Goal: Information Seeking & Learning: Learn about a topic

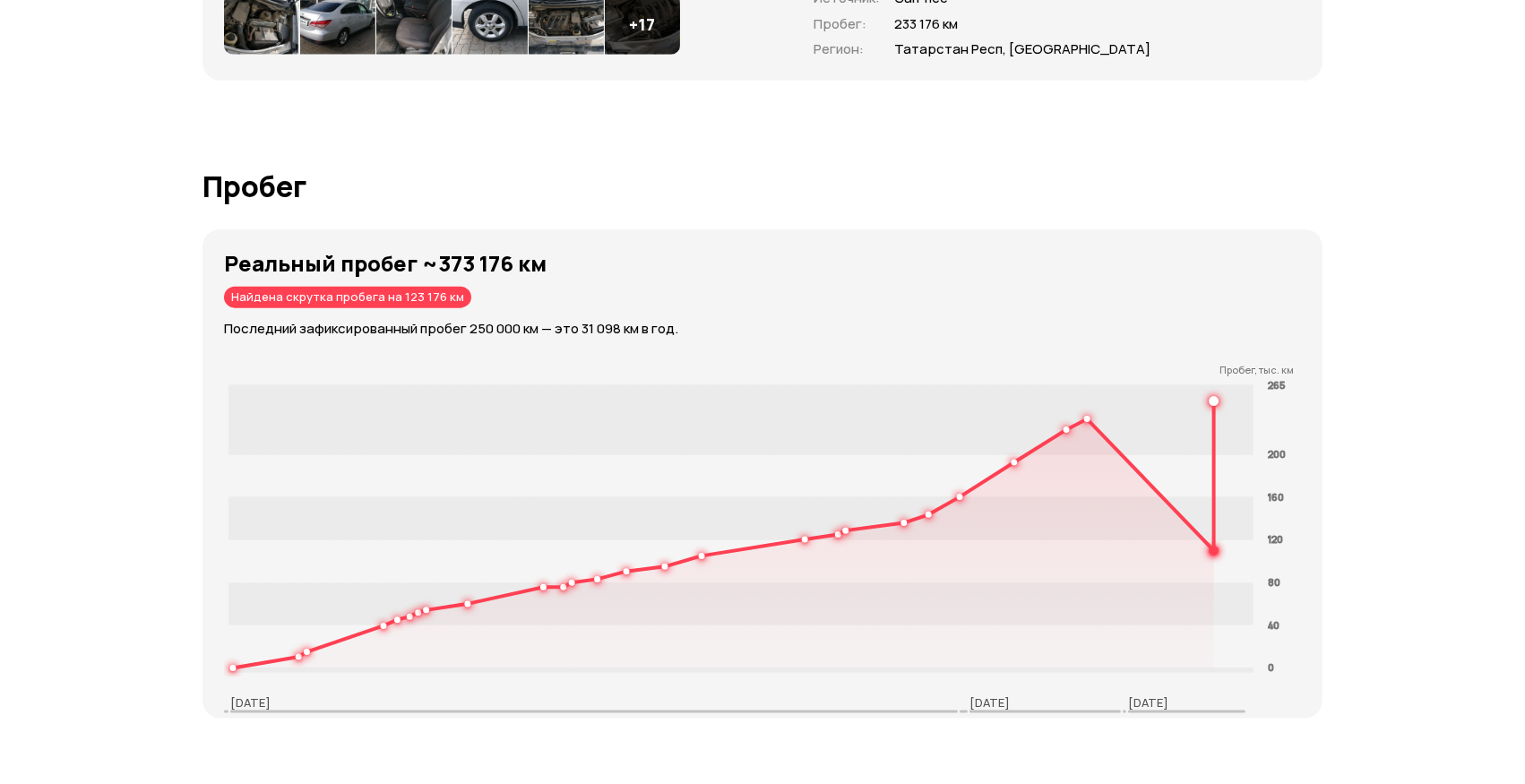
scroll to position [2523, 0]
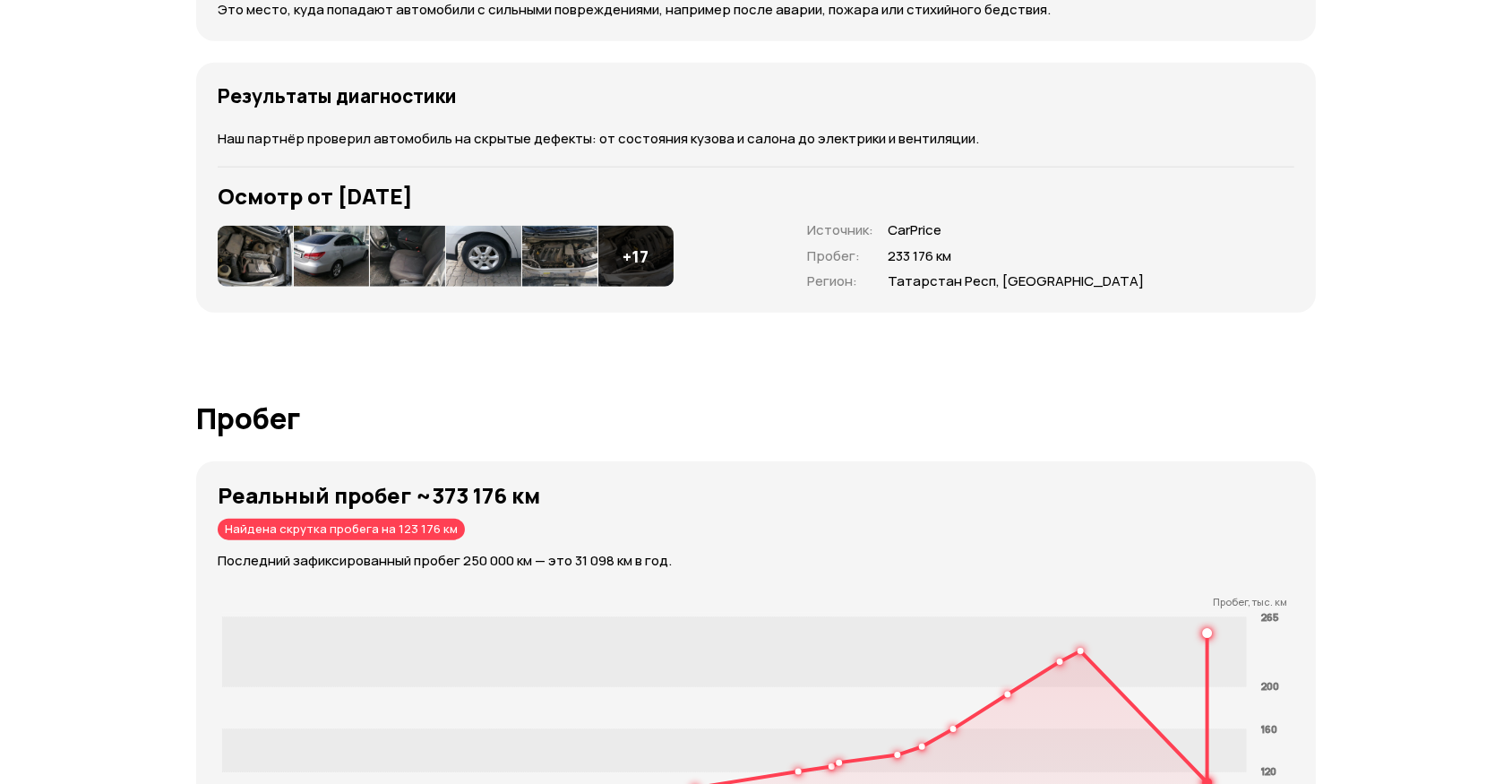
click at [229, 240] on img at bounding box center [255, 255] width 75 height 61
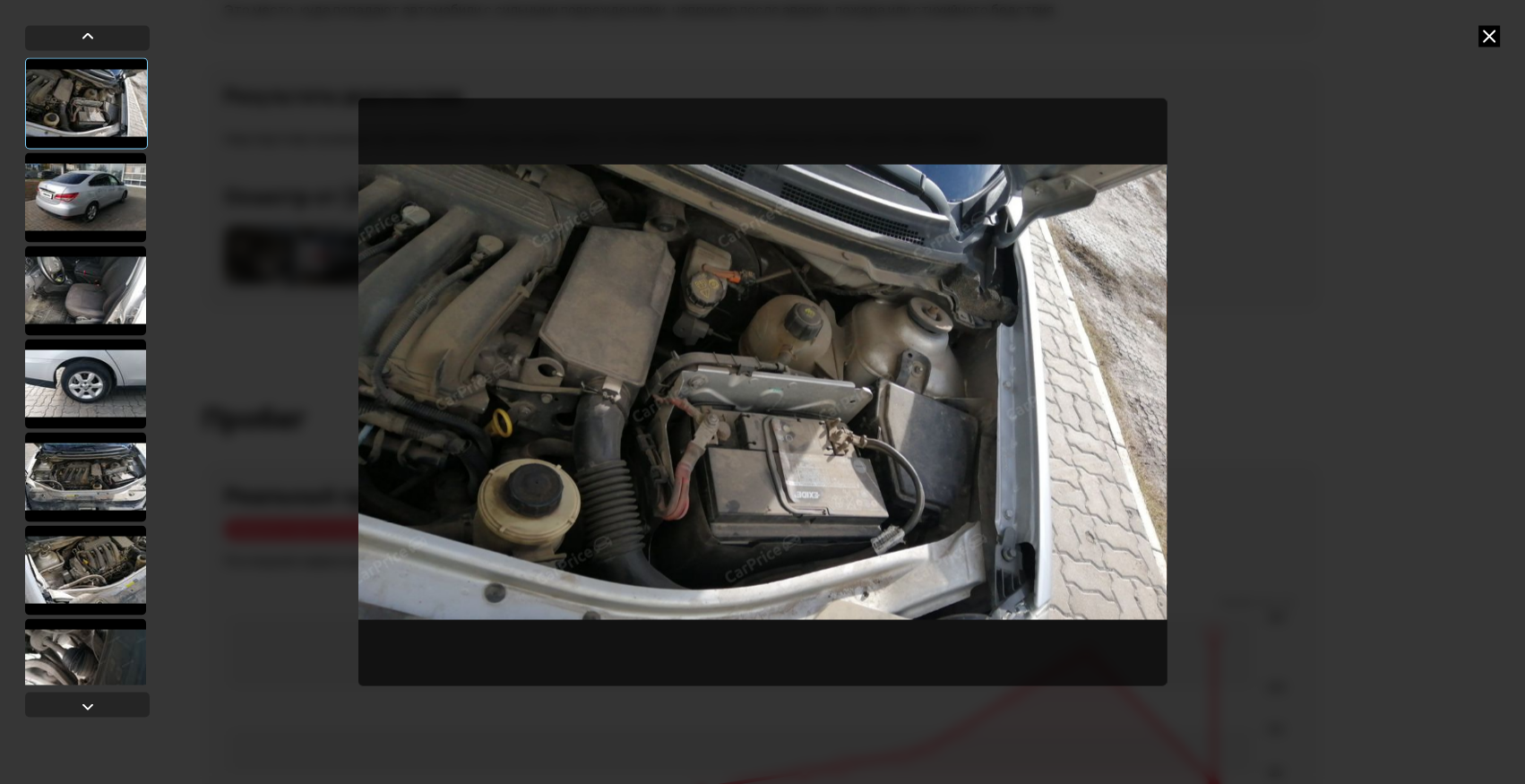
click at [110, 188] on div at bounding box center [86, 196] width 121 height 89
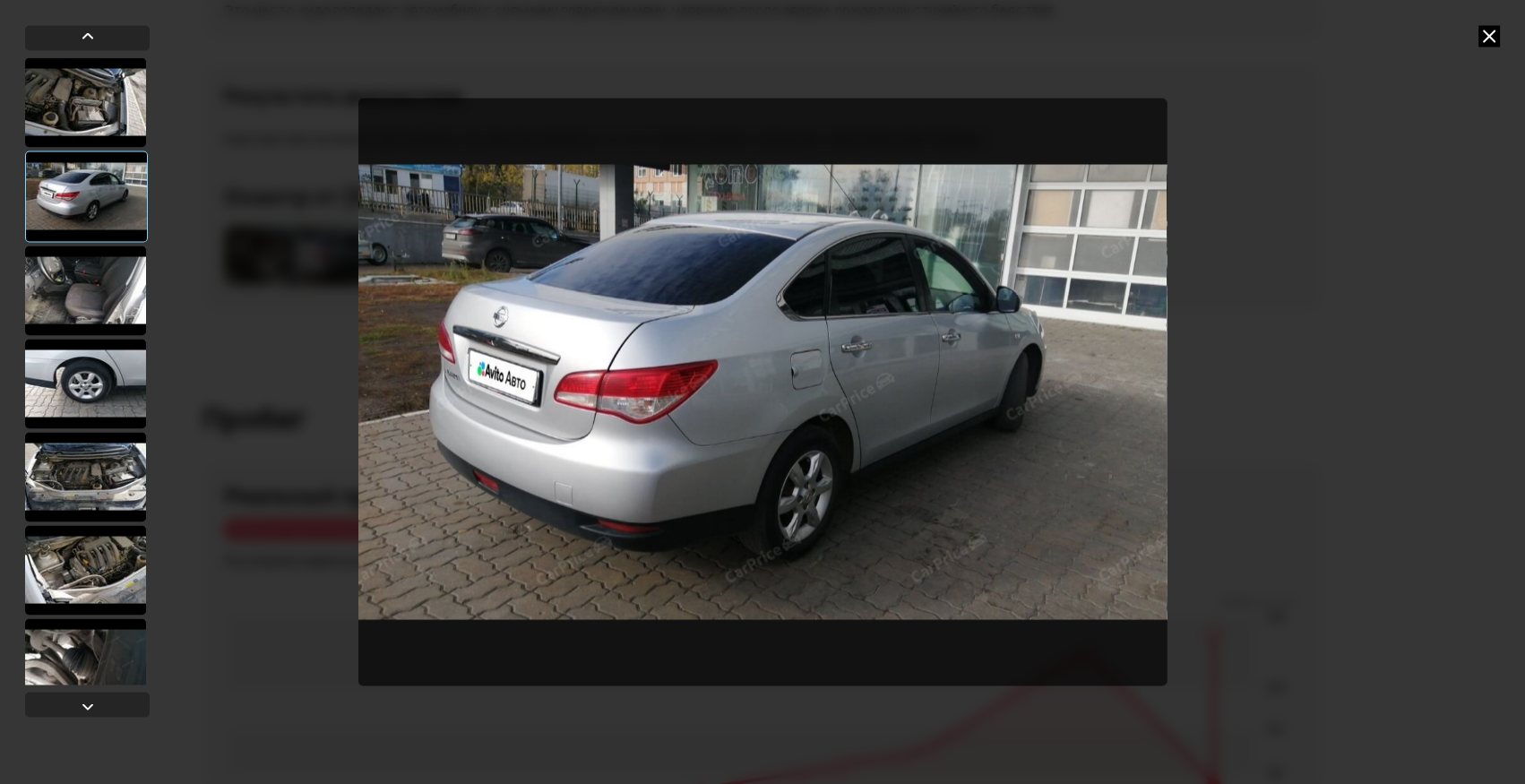
click at [95, 280] on div at bounding box center [86, 291] width 121 height 89
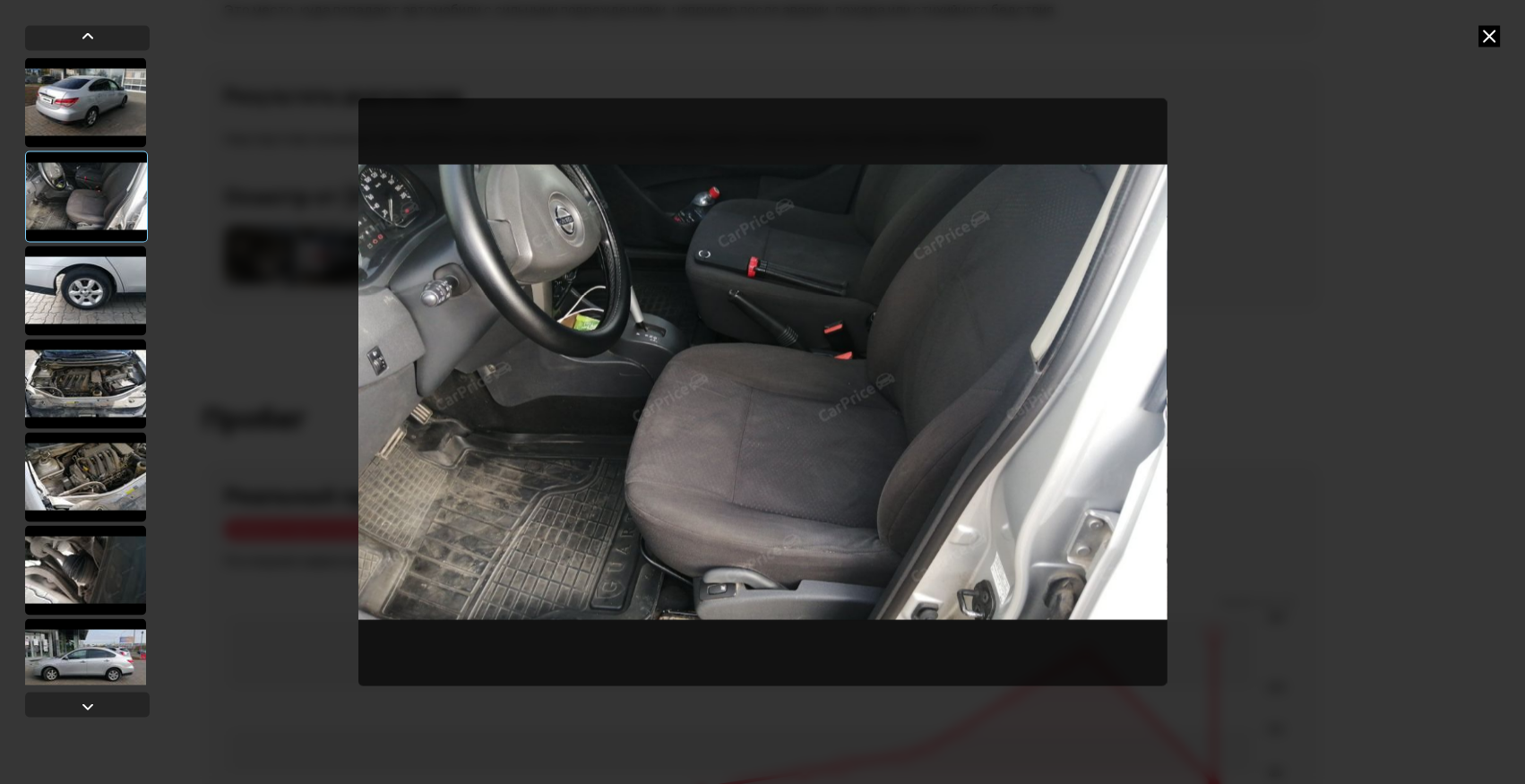
scroll to position [81, 0]
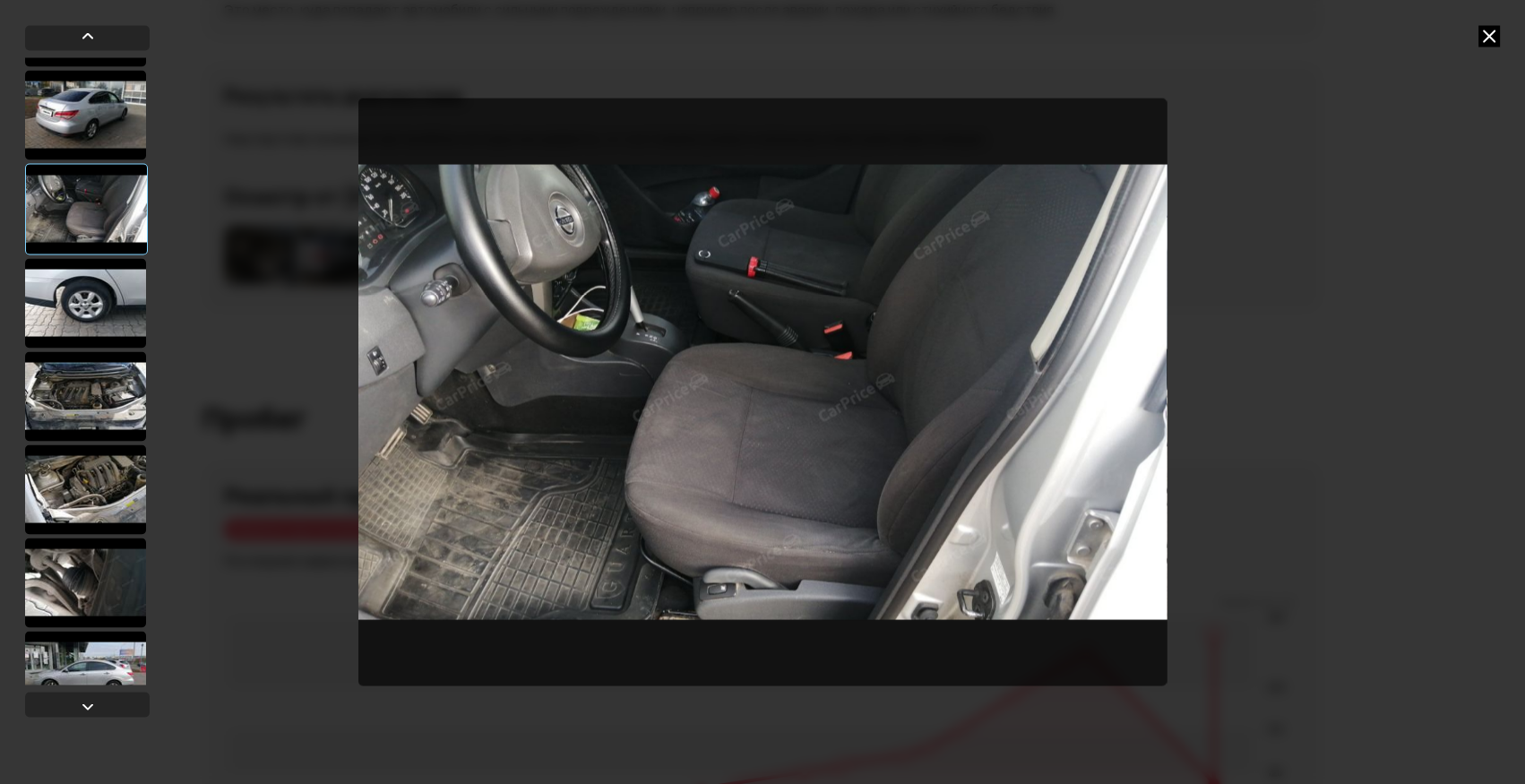
click at [98, 301] on div at bounding box center [86, 303] width 121 height 89
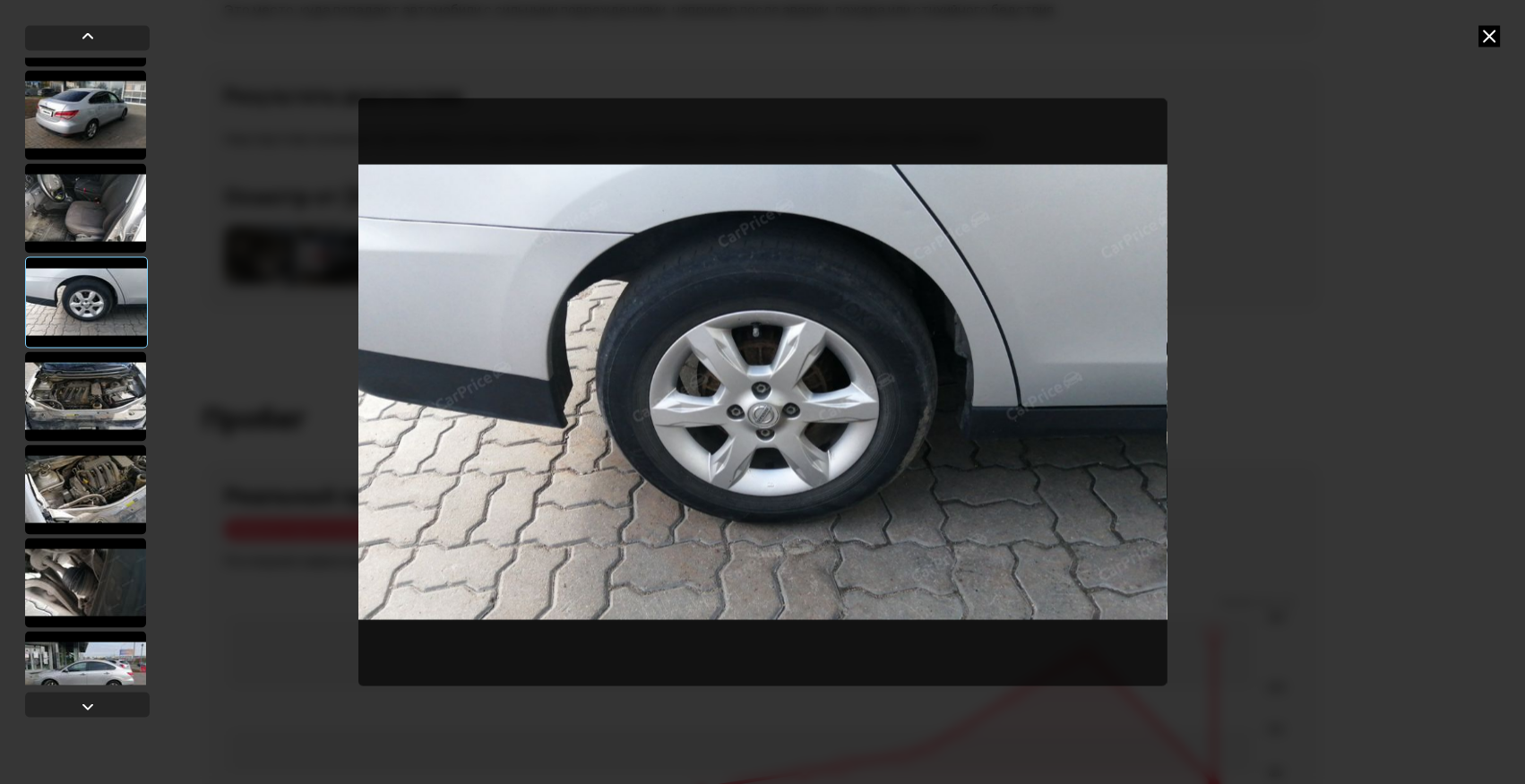
click at [105, 373] on div at bounding box center [86, 396] width 121 height 89
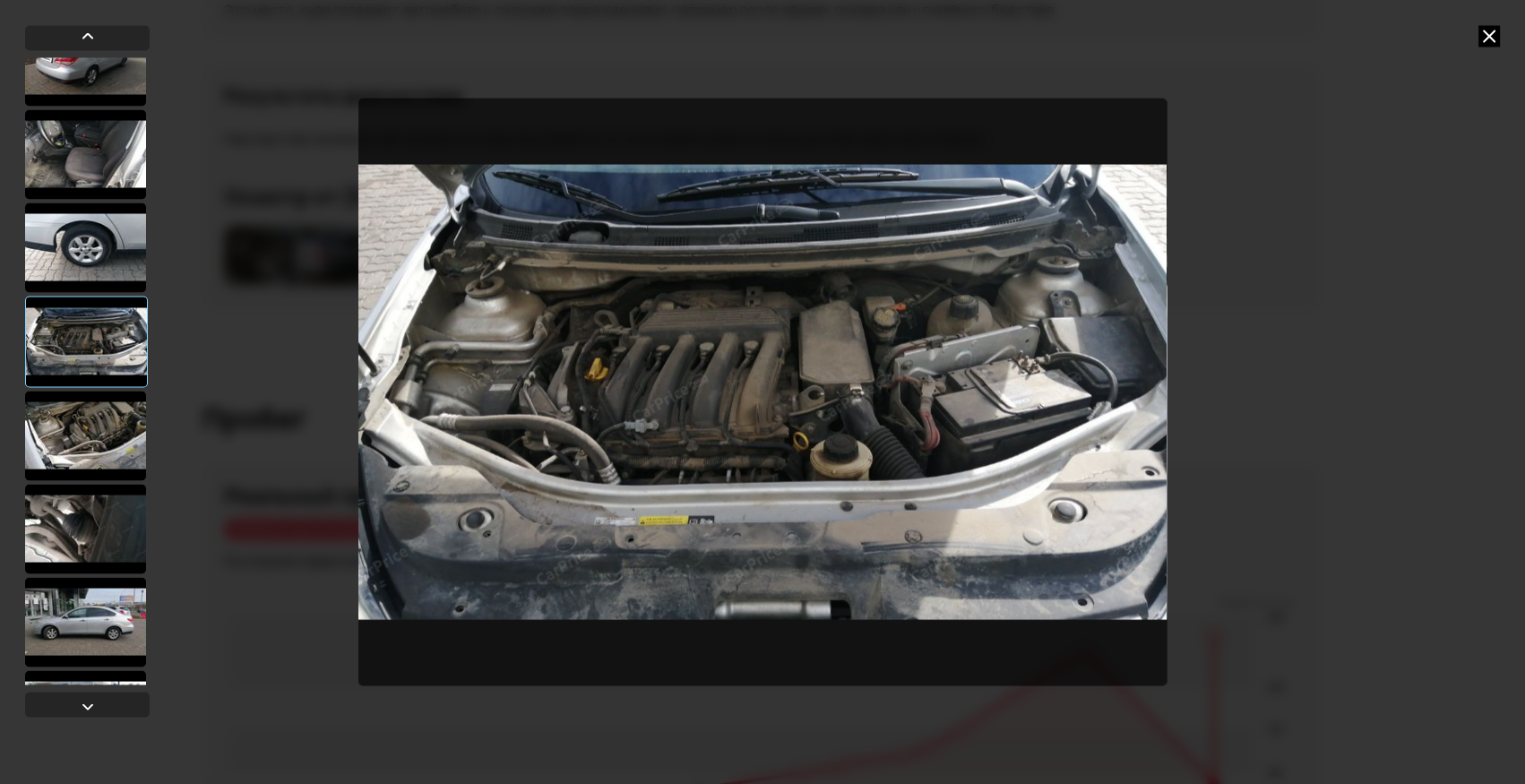
scroll to position [162, 0]
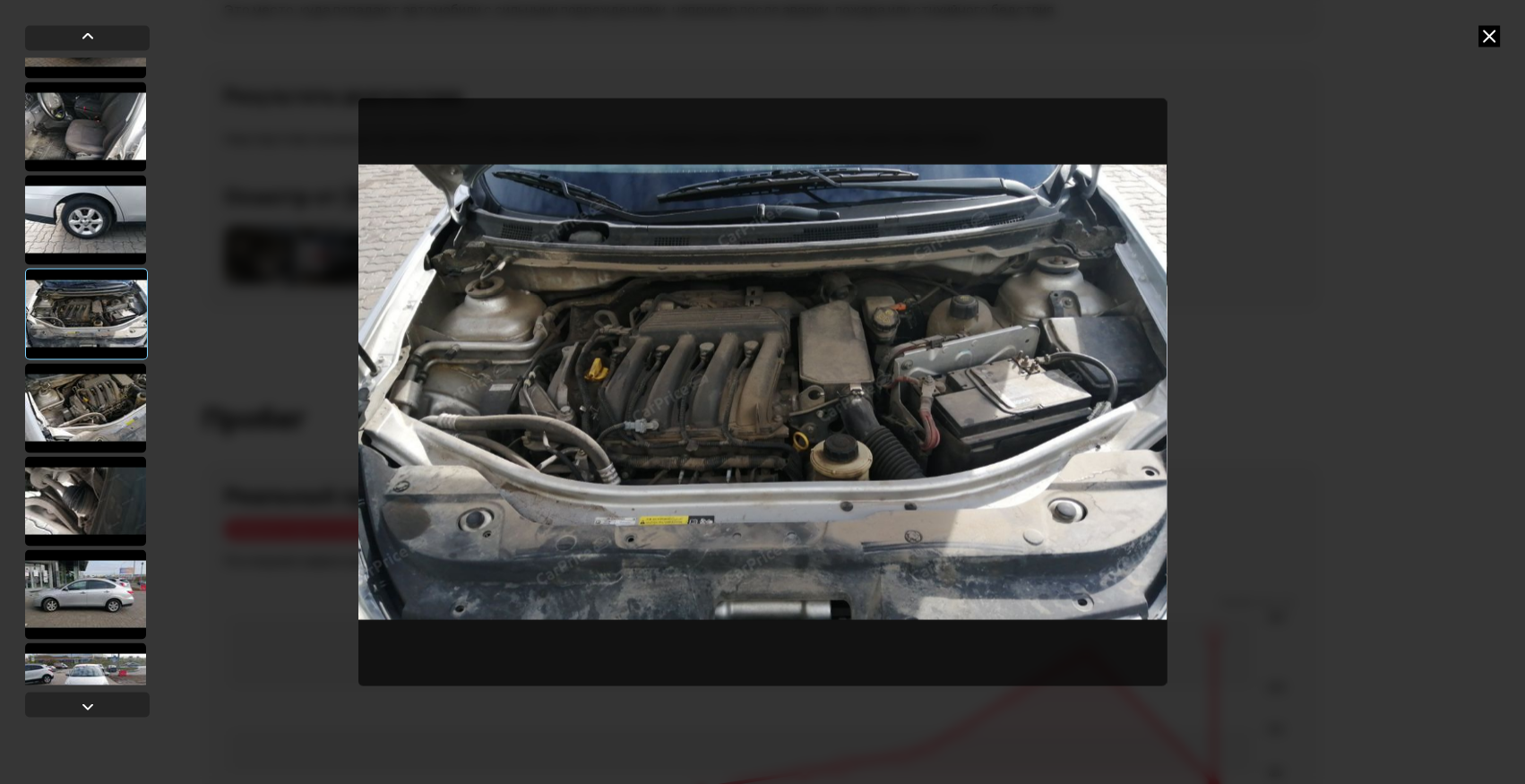
click at [105, 400] on div at bounding box center [86, 408] width 121 height 89
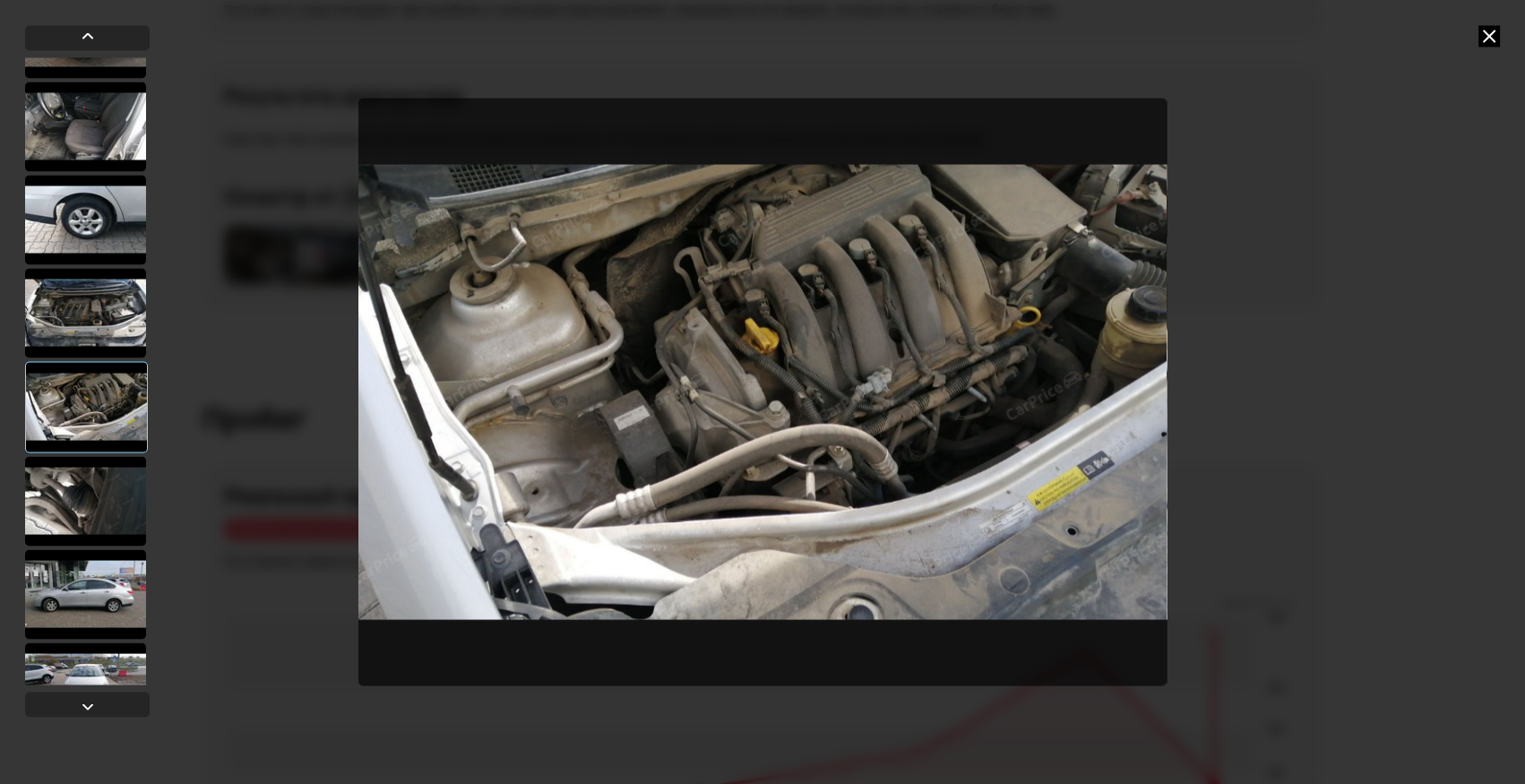
scroll to position [244, 0]
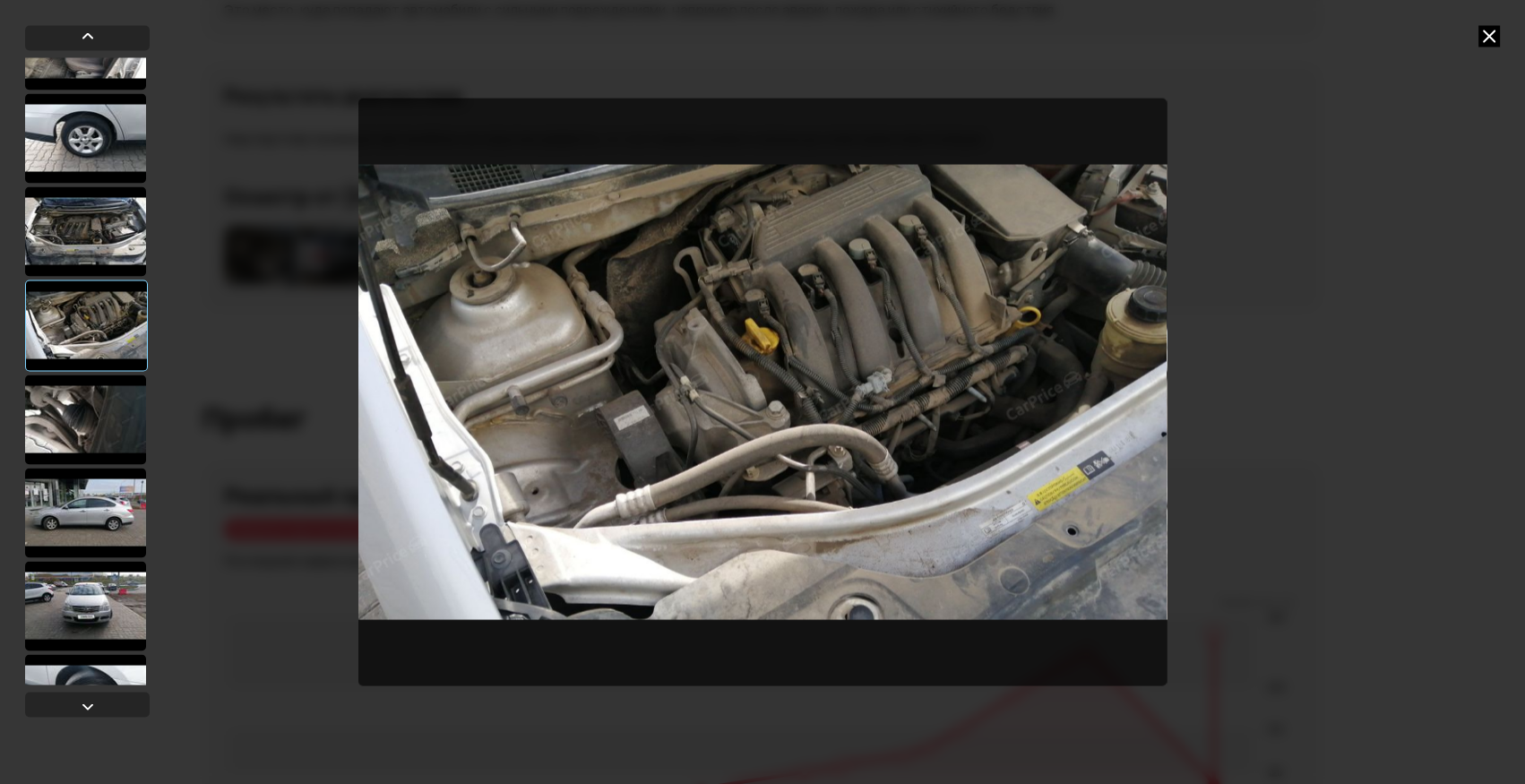
click at [105, 417] on div at bounding box center [86, 419] width 121 height 89
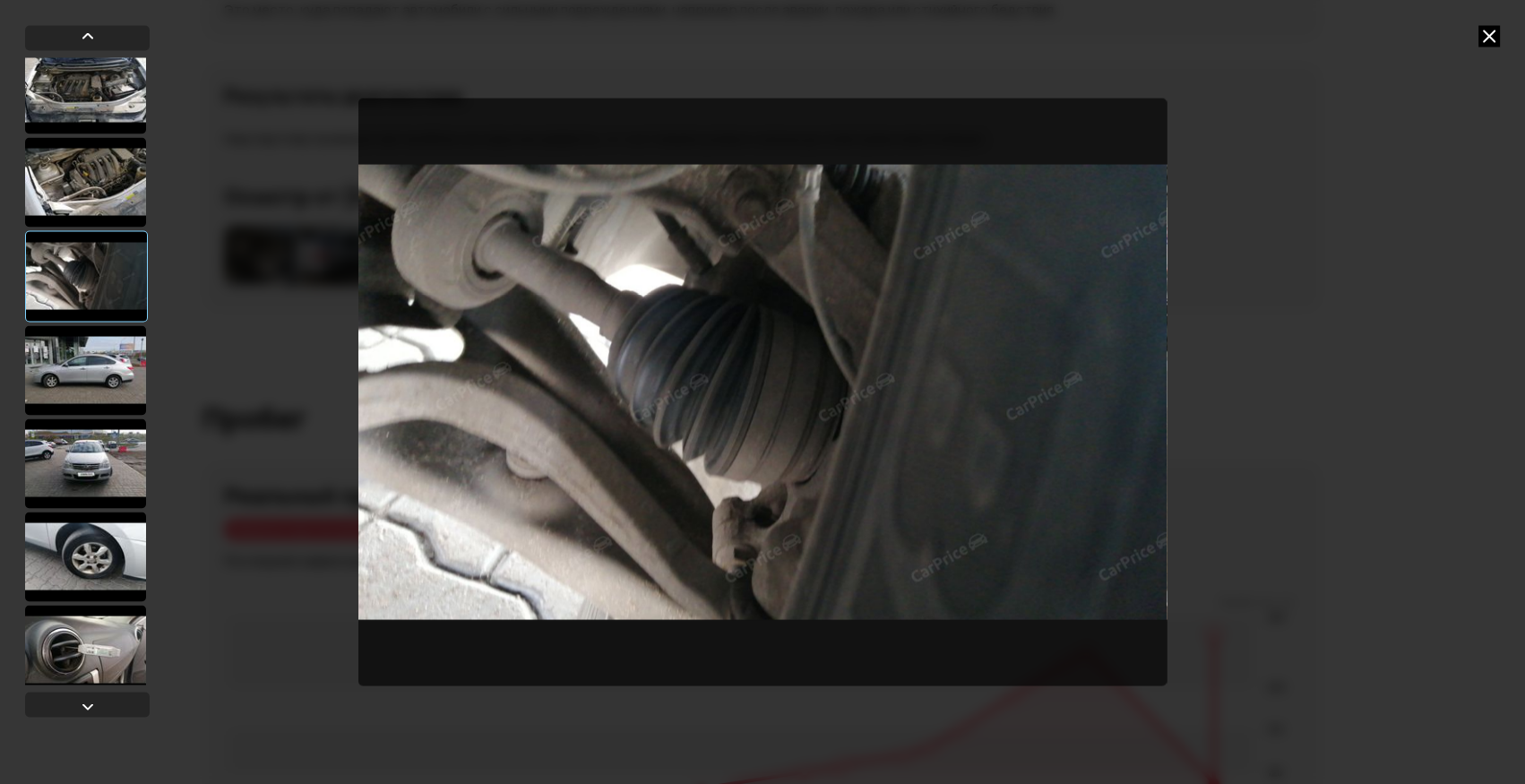
scroll to position [407, 0]
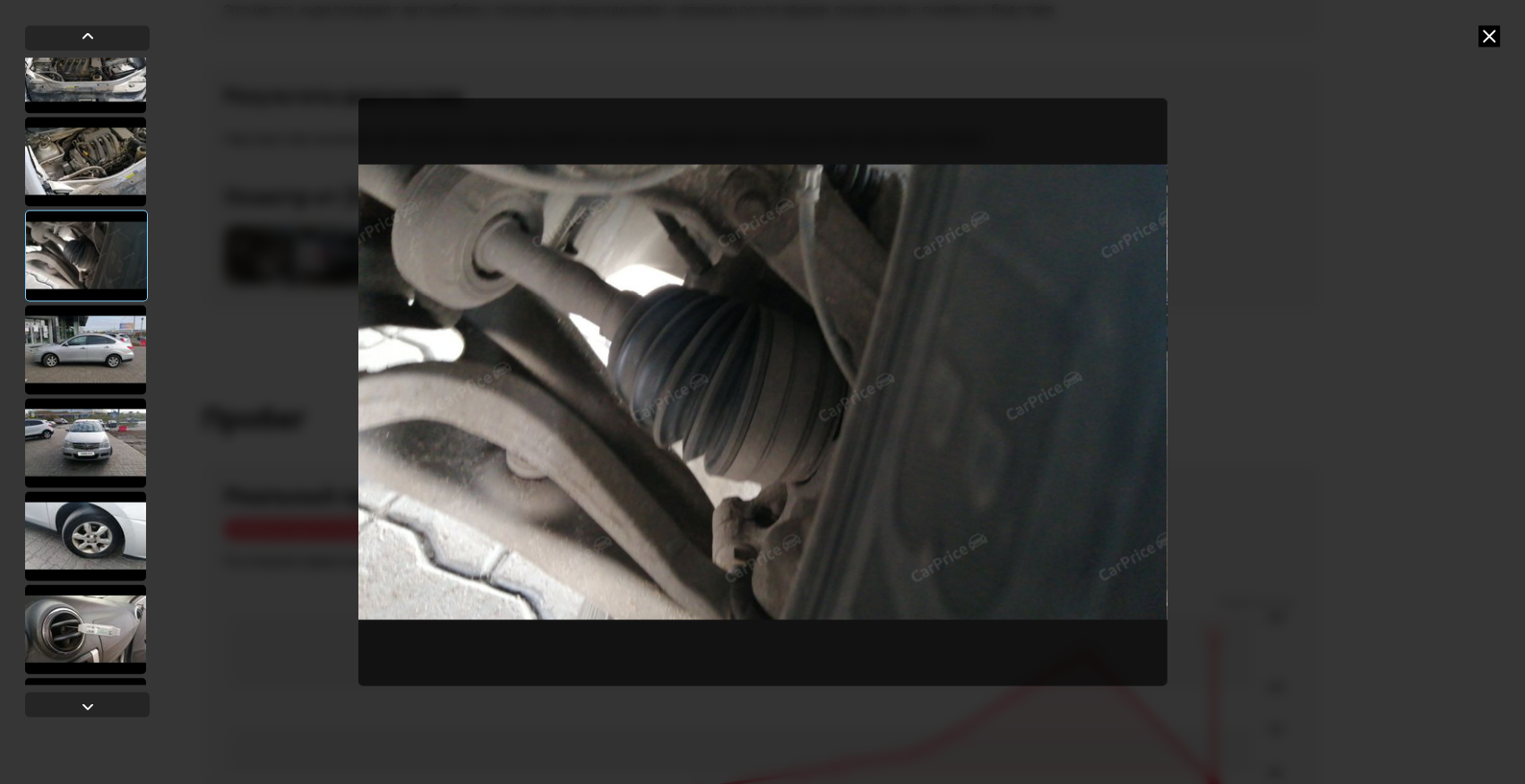
click at [105, 367] on div at bounding box center [86, 349] width 121 height 89
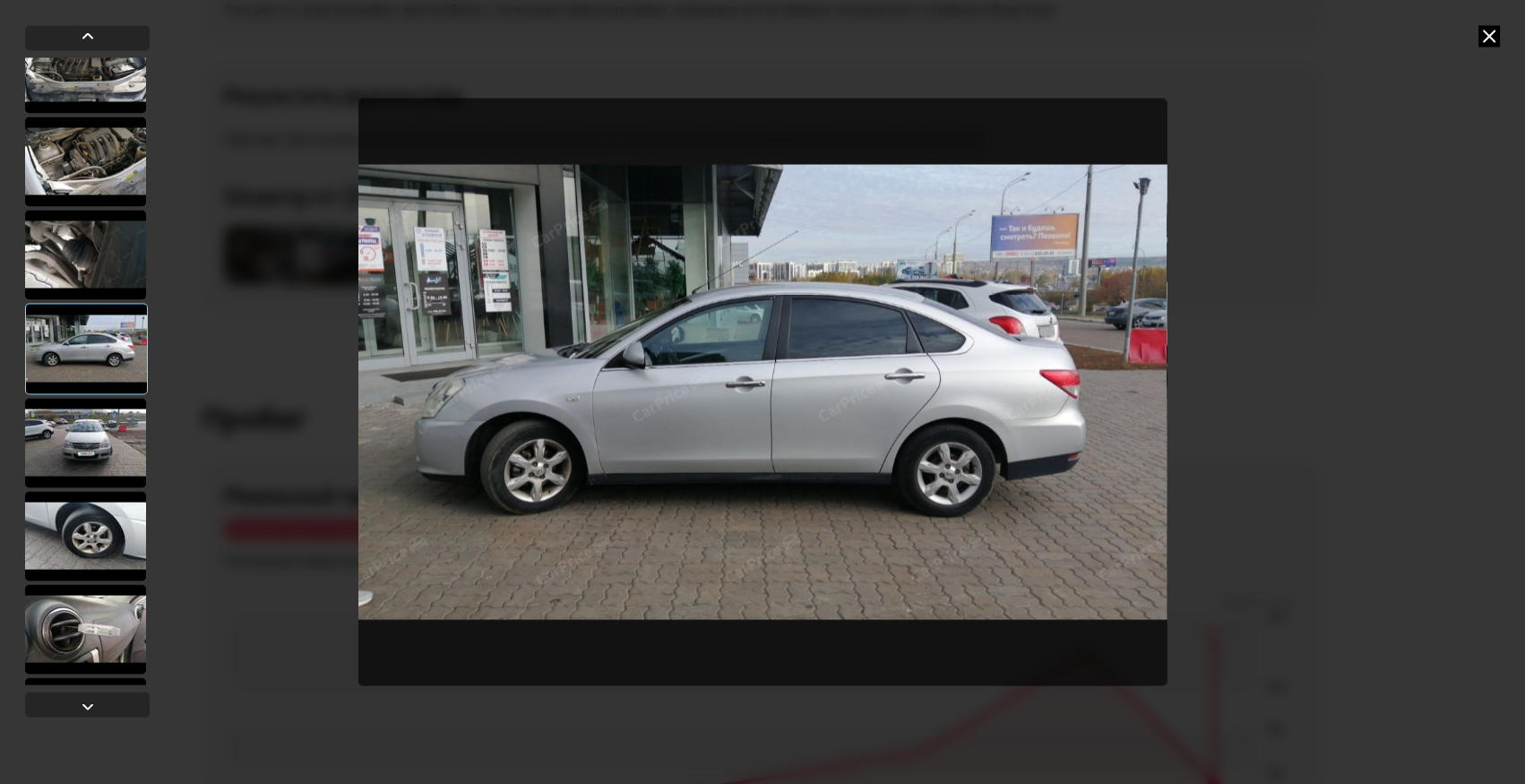
click at [89, 421] on div at bounding box center [86, 442] width 121 height 89
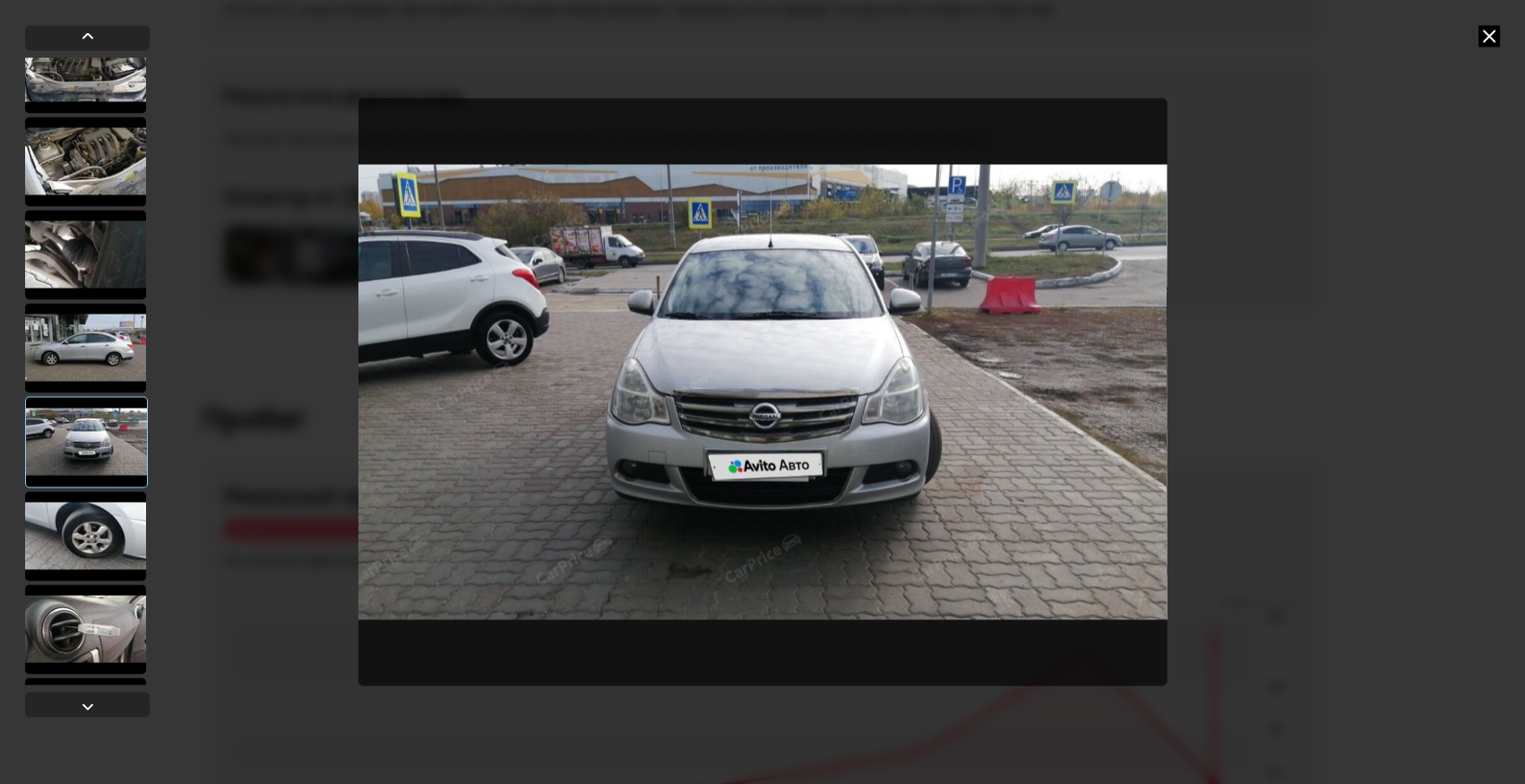
click at [87, 509] on div at bounding box center [86, 535] width 121 height 89
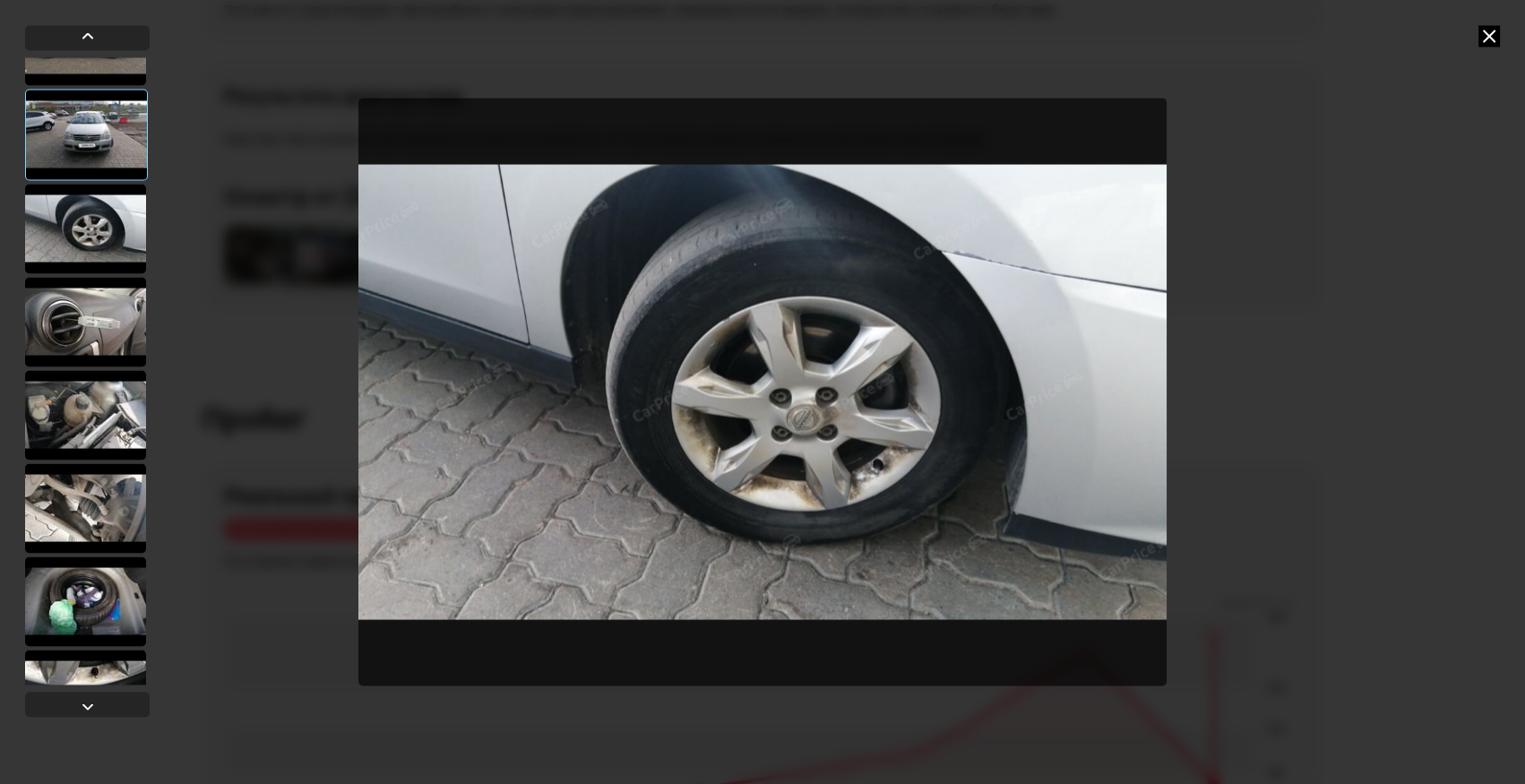
scroll to position [733, 0]
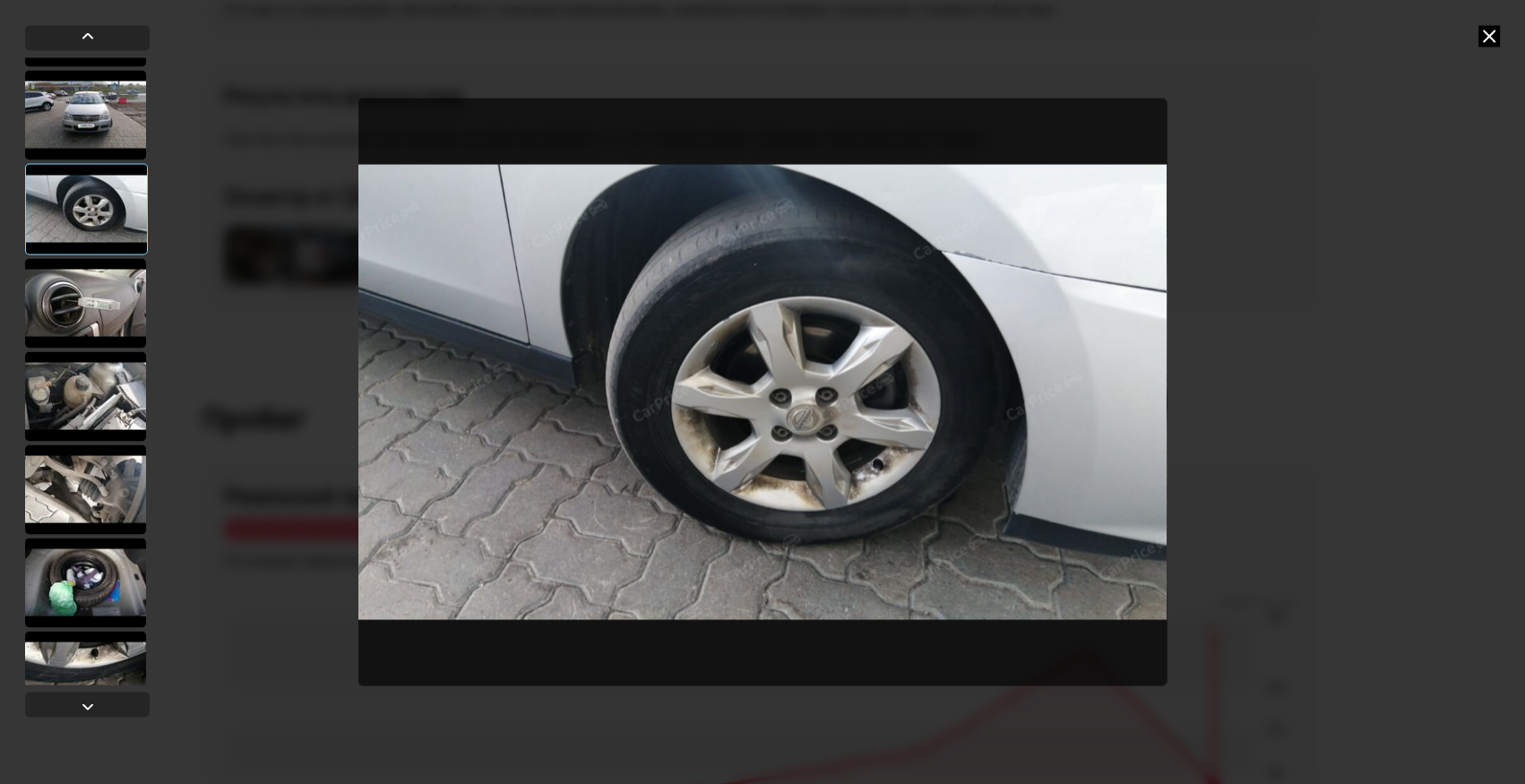
click at [103, 412] on div at bounding box center [86, 396] width 121 height 89
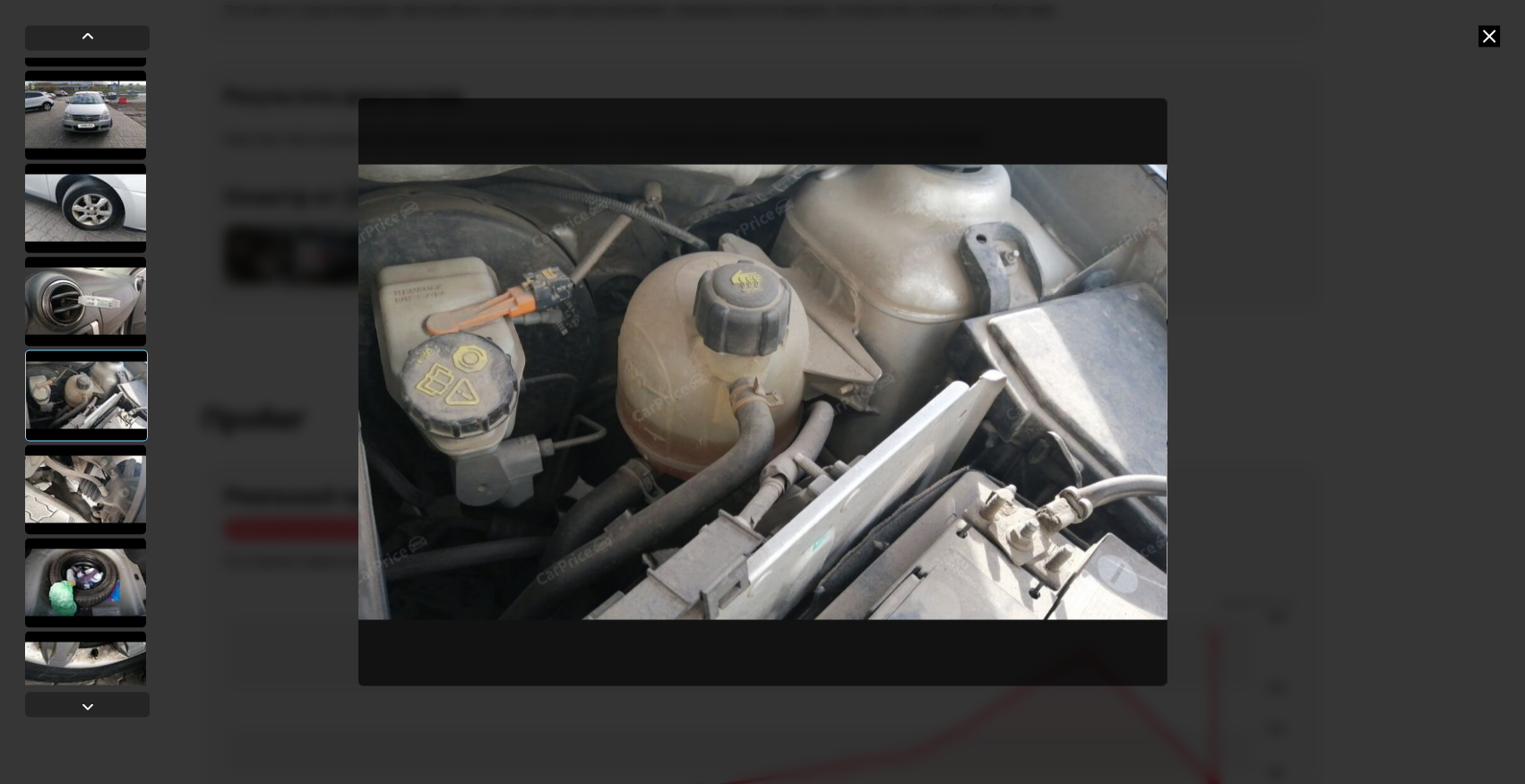
click at [89, 316] on div at bounding box center [86, 301] width 121 height 89
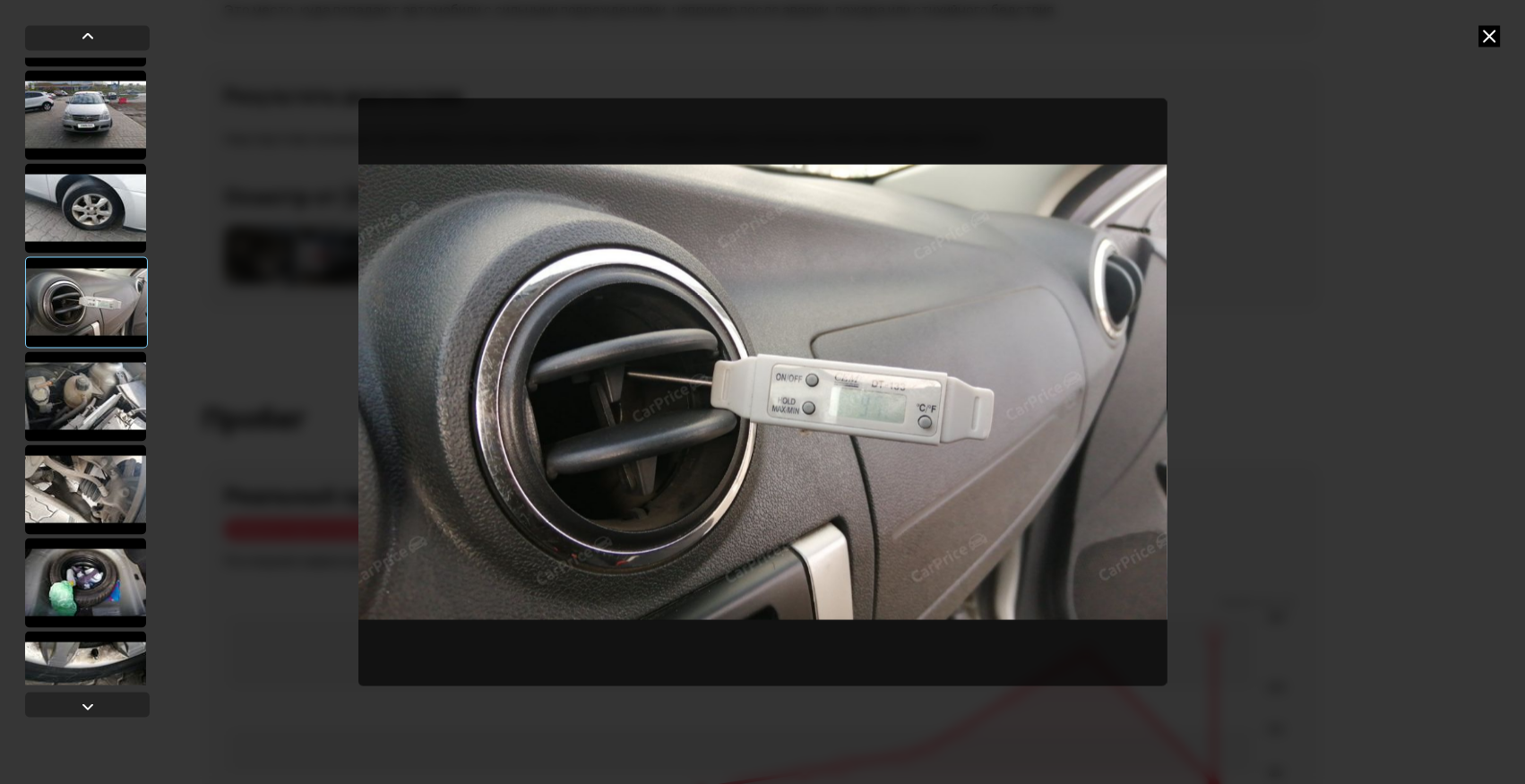
click at [89, 462] on div at bounding box center [86, 489] width 121 height 89
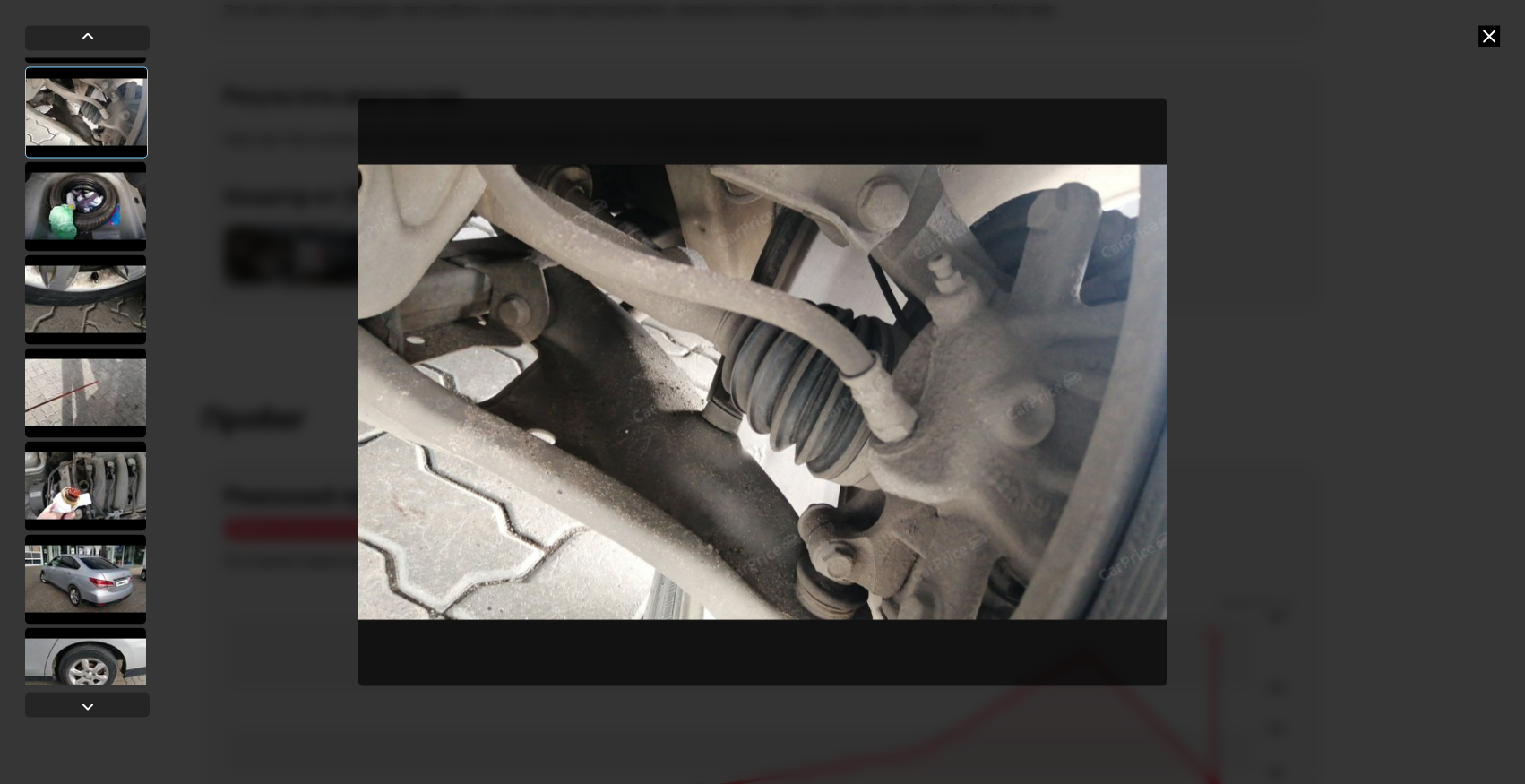
scroll to position [1139, 0]
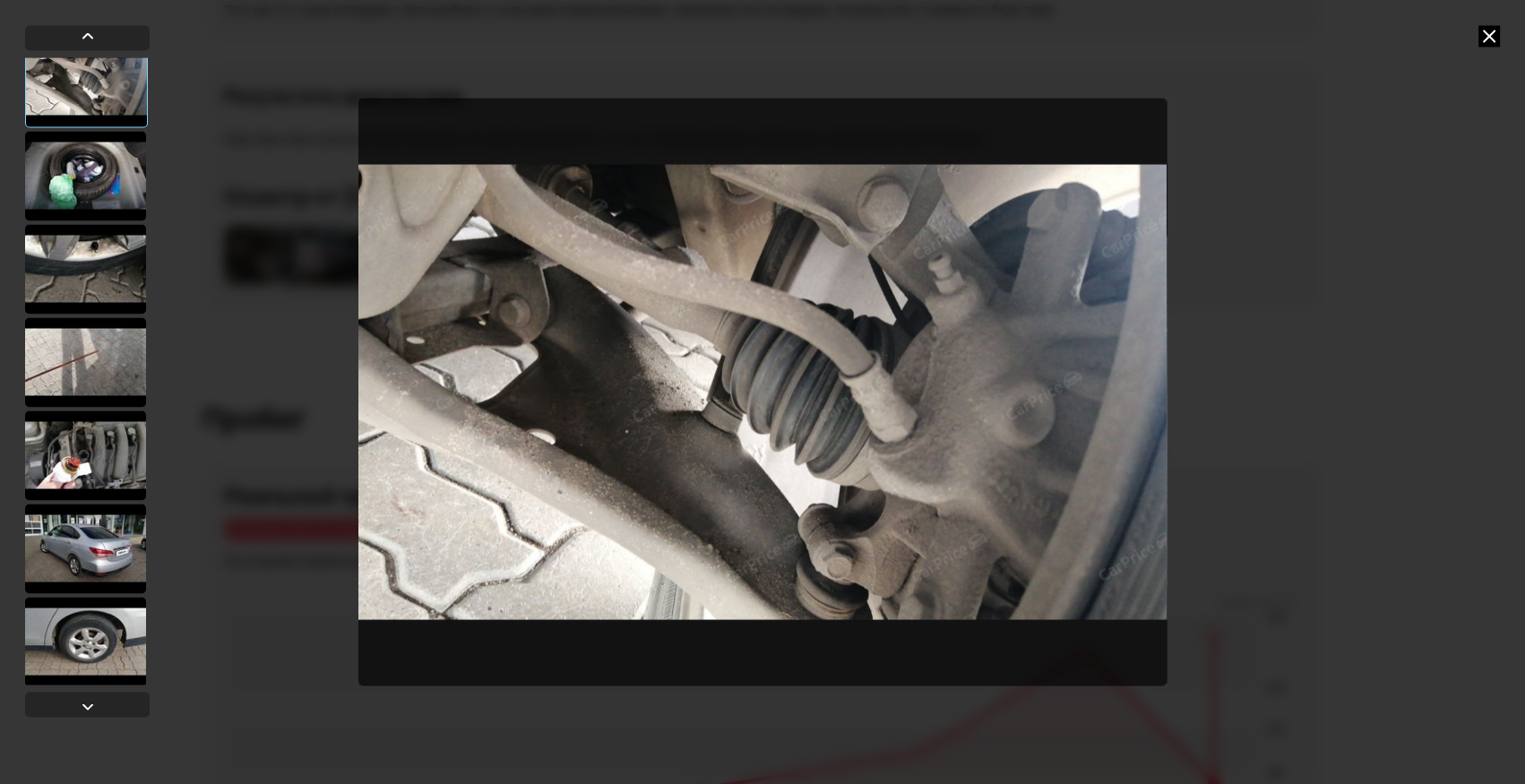
click at [94, 453] on div at bounding box center [86, 454] width 121 height 89
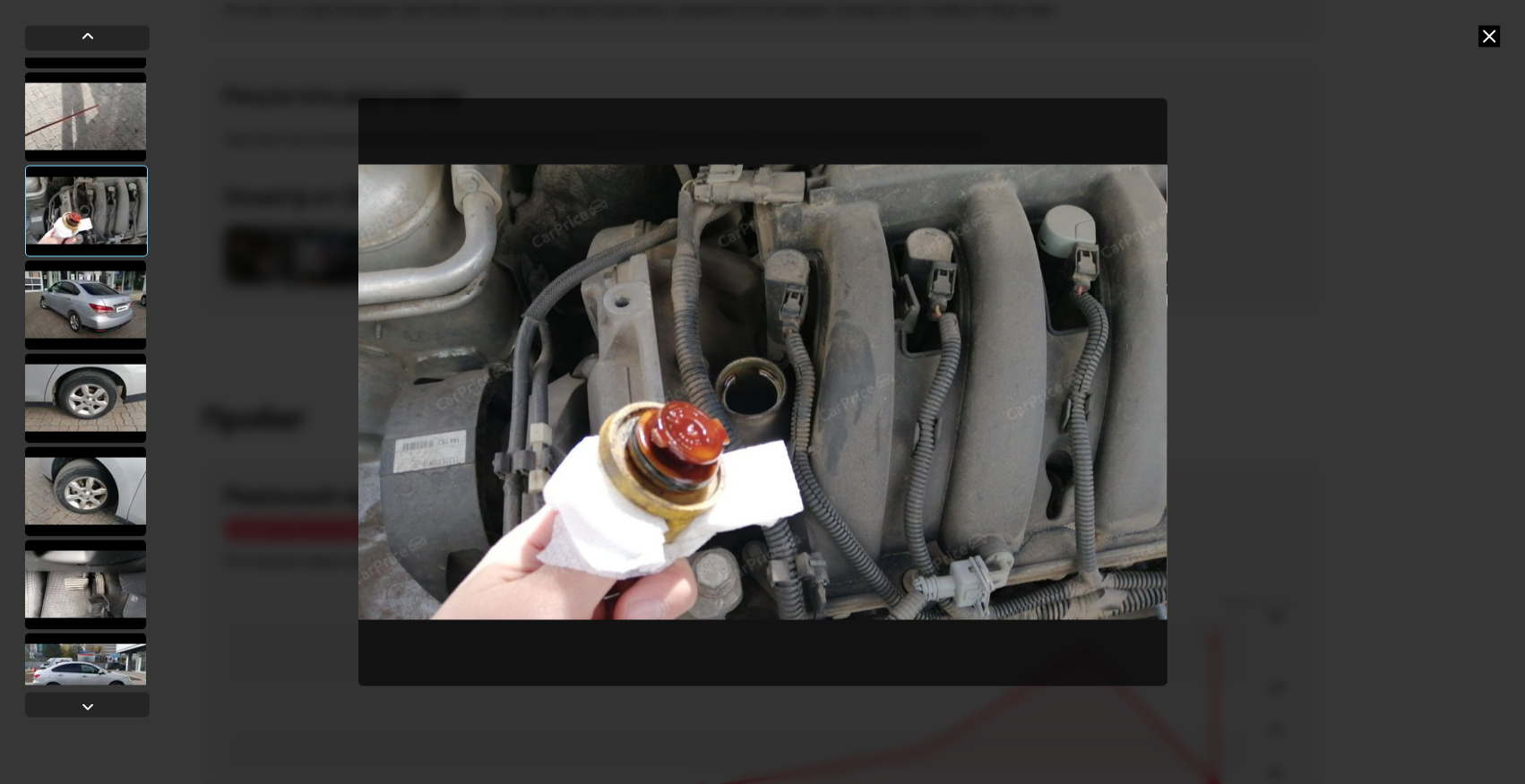
scroll to position [1384, 0]
click at [96, 384] on div at bounding box center [86, 397] width 121 height 89
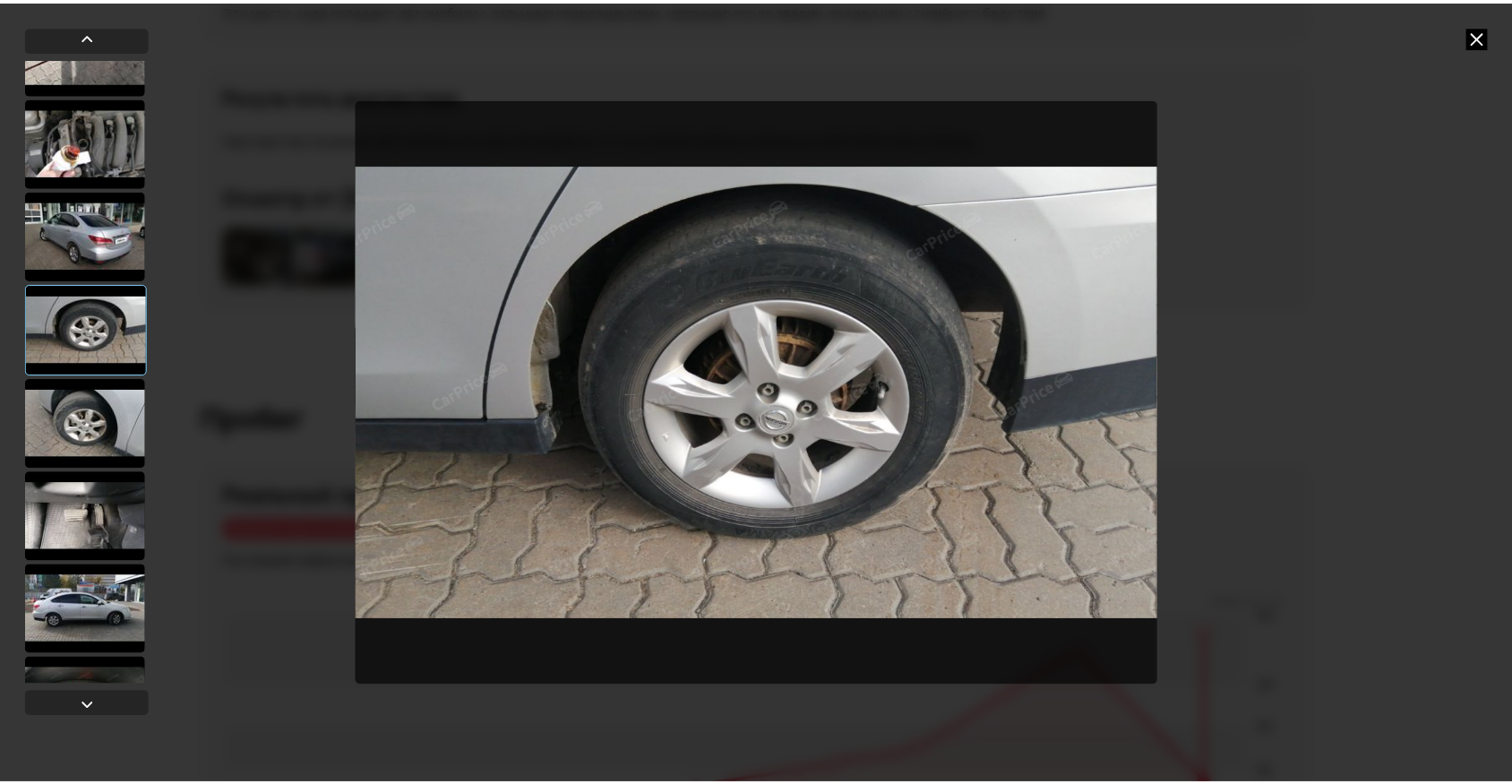
scroll to position [1516, 0]
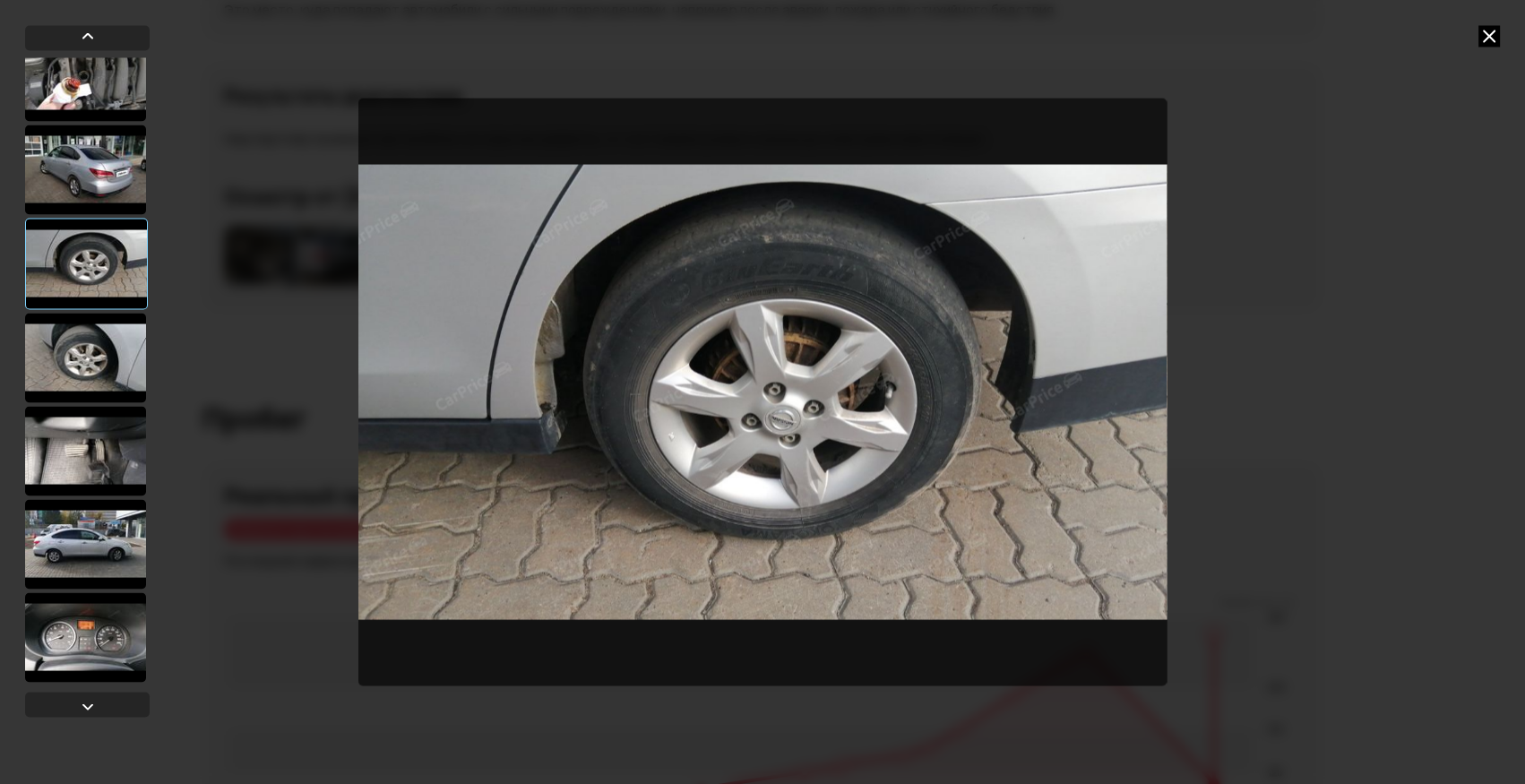
click at [1504, 35] on div at bounding box center [762, 392] width 1525 height 784
click at [1492, 34] on icon at bounding box center [1489, 35] width 21 height 21
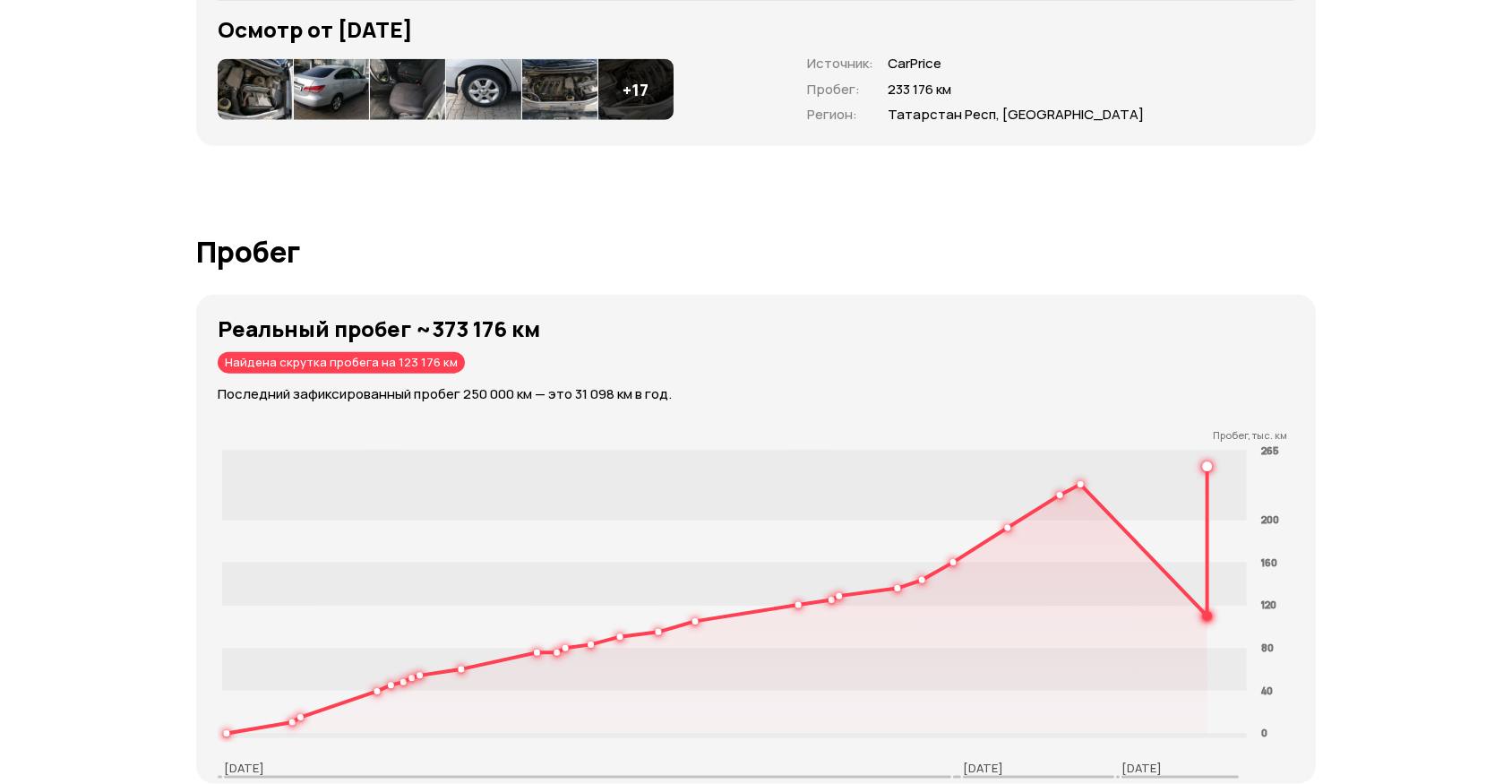
scroll to position [2930, 0]
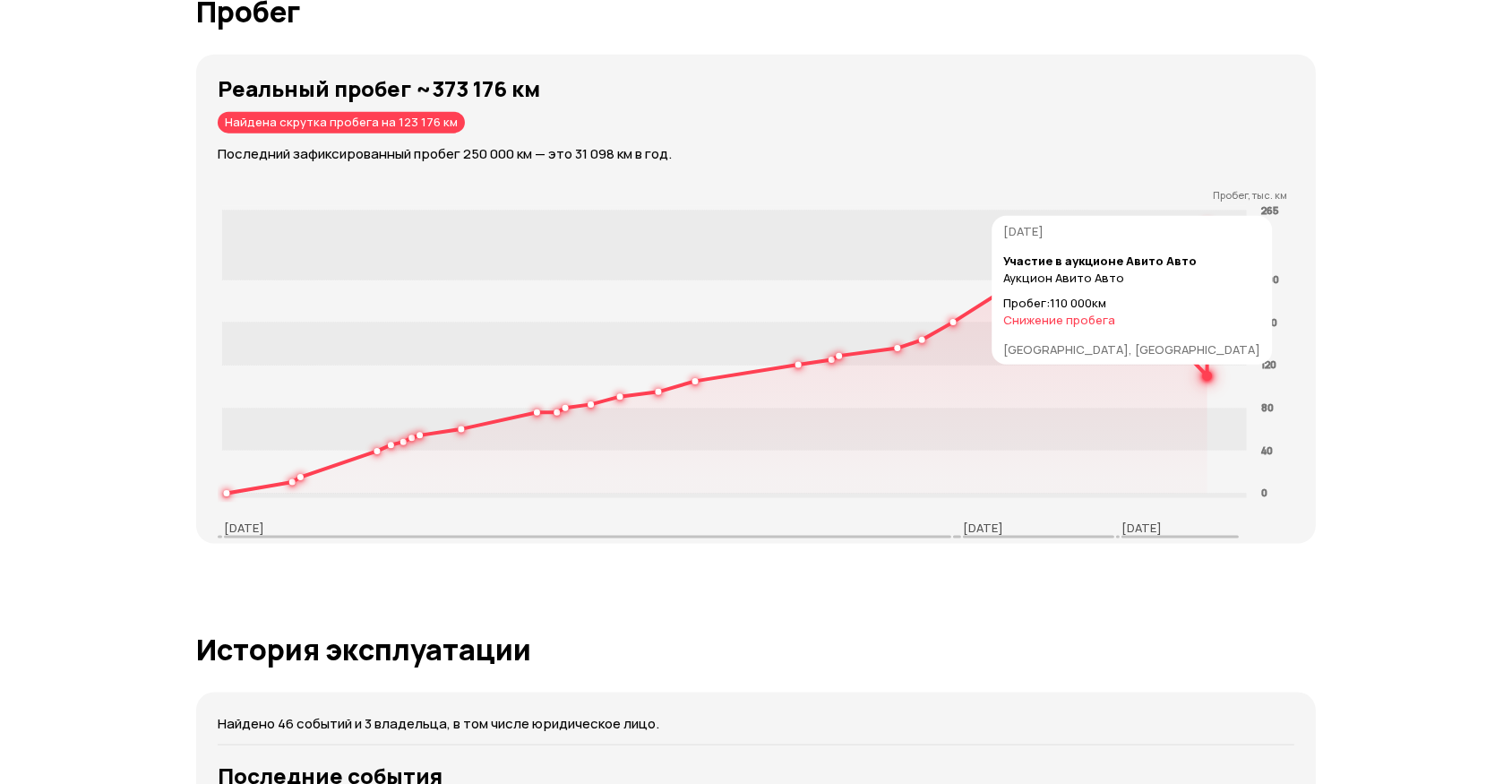
click at [1205, 372] on circle at bounding box center [1207, 375] width 7 height 7
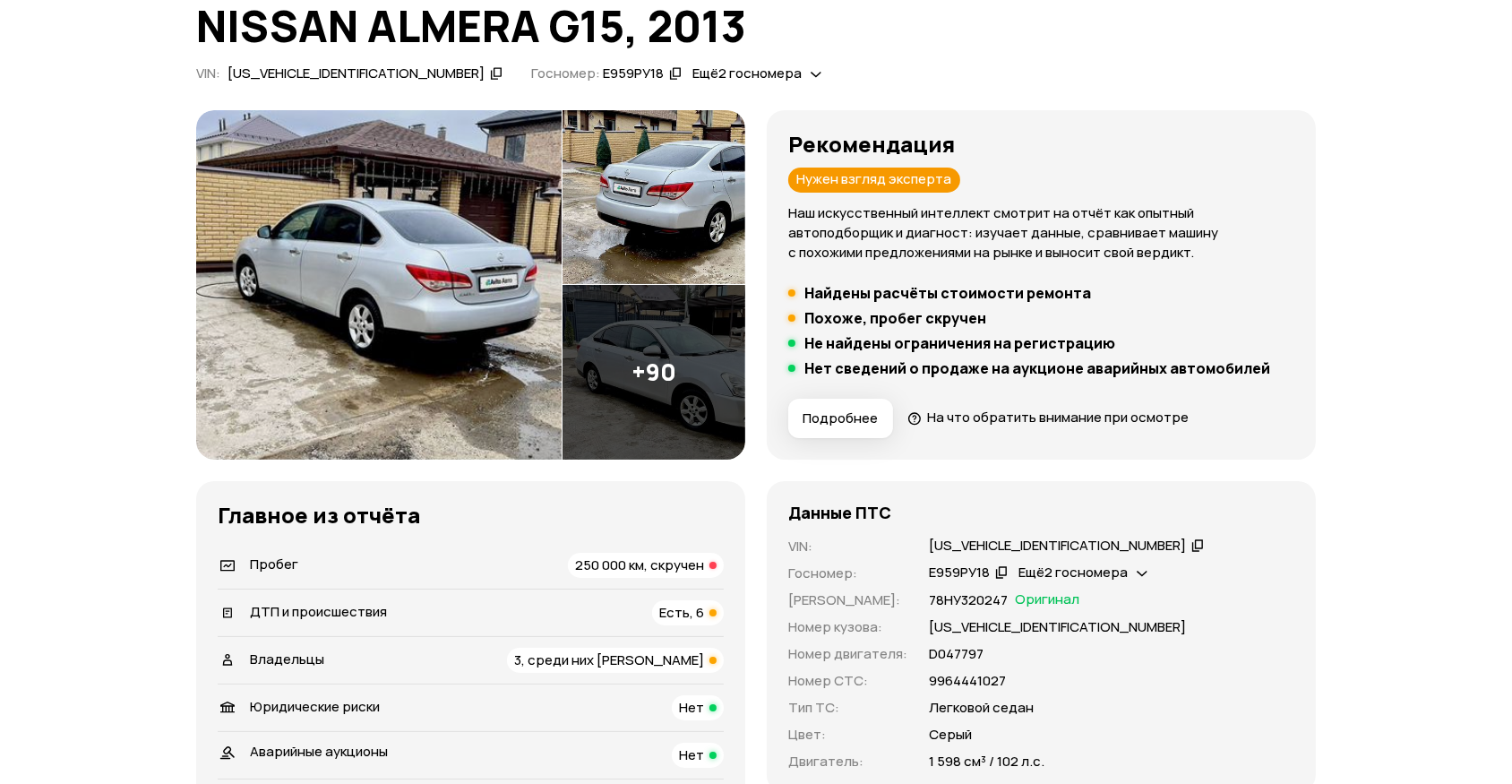
scroll to position [0, 0]
